Goal: Communication & Community: Answer question/provide support

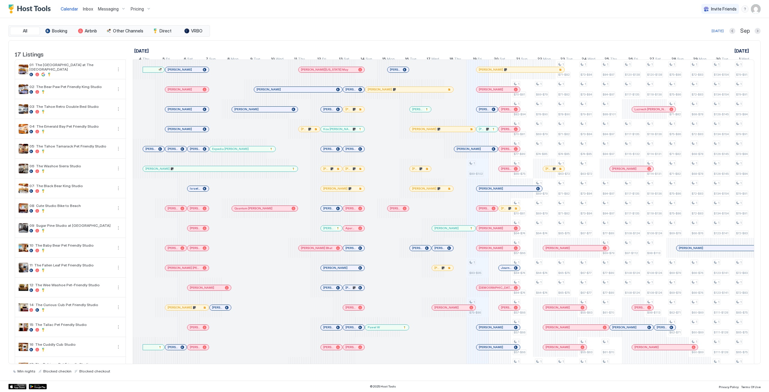
scroll to position [0, 334]
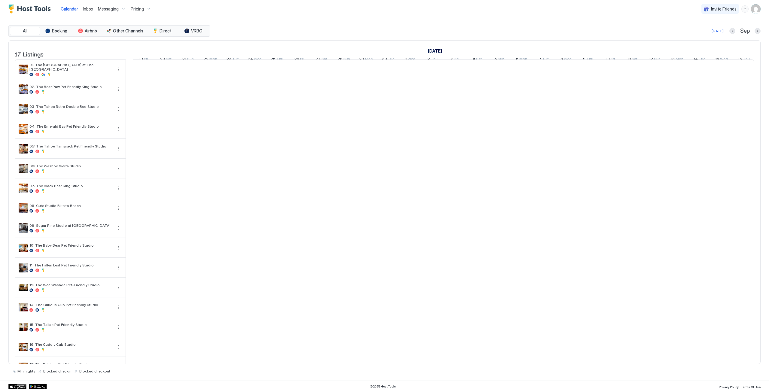
scroll to position [0, 334]
click at [89, 6] on span "Inbox" at bounding box center [88, 8] width 10 height 5
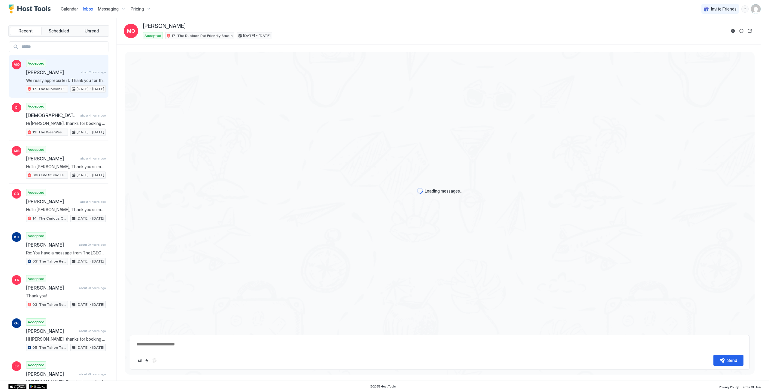
scroll to position [218, 0]
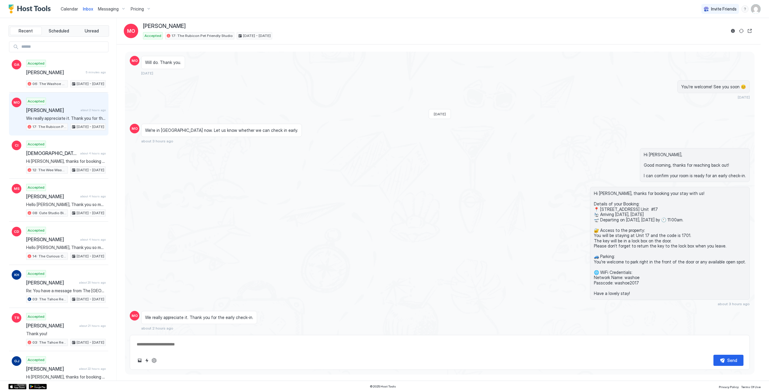
type textarea "*"
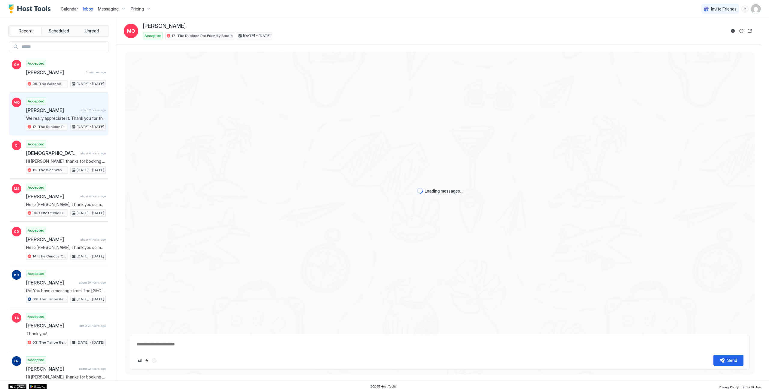
scroll to position [218, 0]
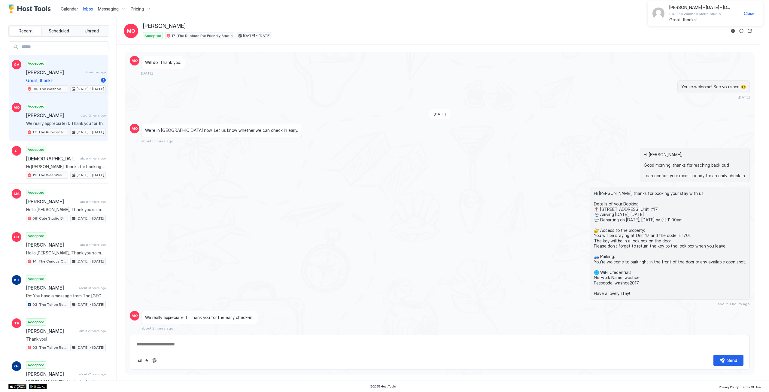
click at [40, 73] on span "[PERSON_NAME]" at bounding box center [54, 72] width 57 height 6
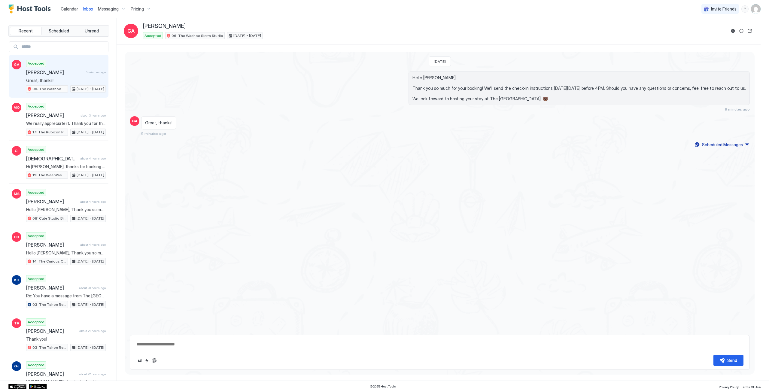
type textarea "*"
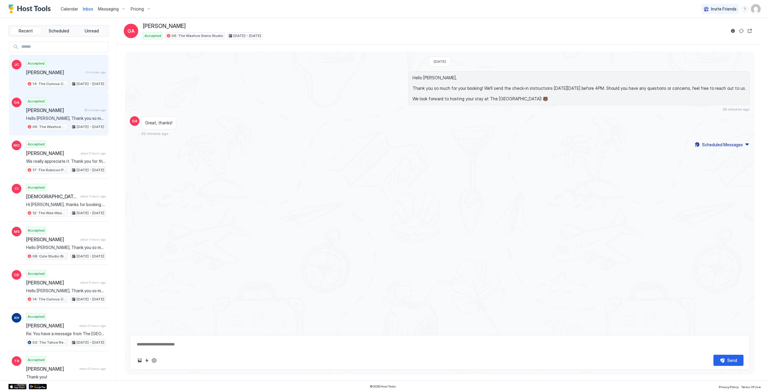
click at [56, 78] on div "Accepted [PERSON_NAME] 5 minutes ago 14: The Curious Cub Pet Friendly Studio [D…" at bounding box center [66, 74] width 80 height 28
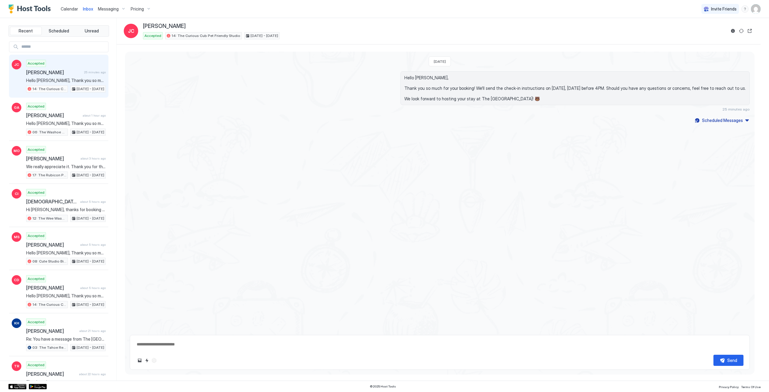
type textarea "*"
